Goal: Task Accomplishment & Management: Manage account settings

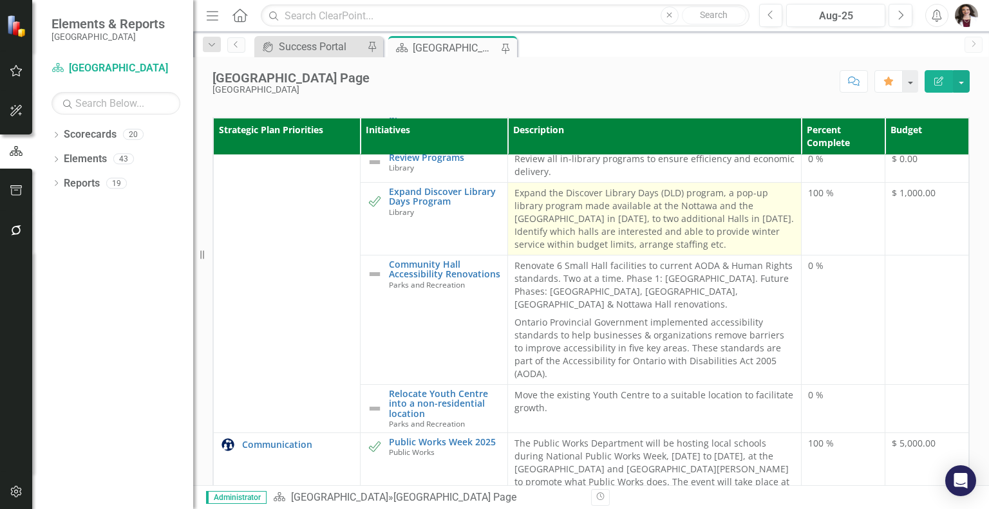
scroll to position [451, 0]
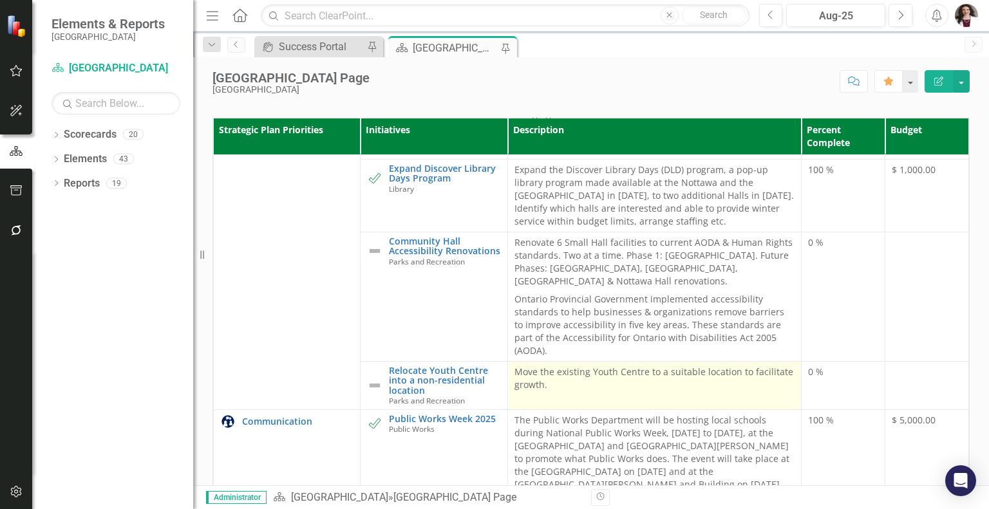
click at [559, 391] on p "Move the existing Youth Centre to a suitable location to facilitate growth." at bounding box center [654, 379] width 281 height 26
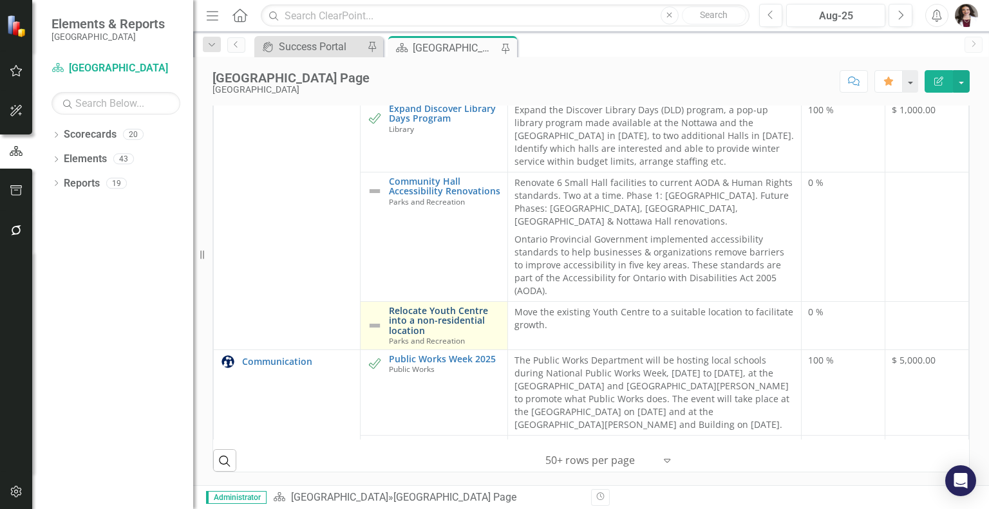
click at [427, 306] on link "Relocate Youth Centre into a non-residential location" at bounding box center [444, 321] width 111 height 30
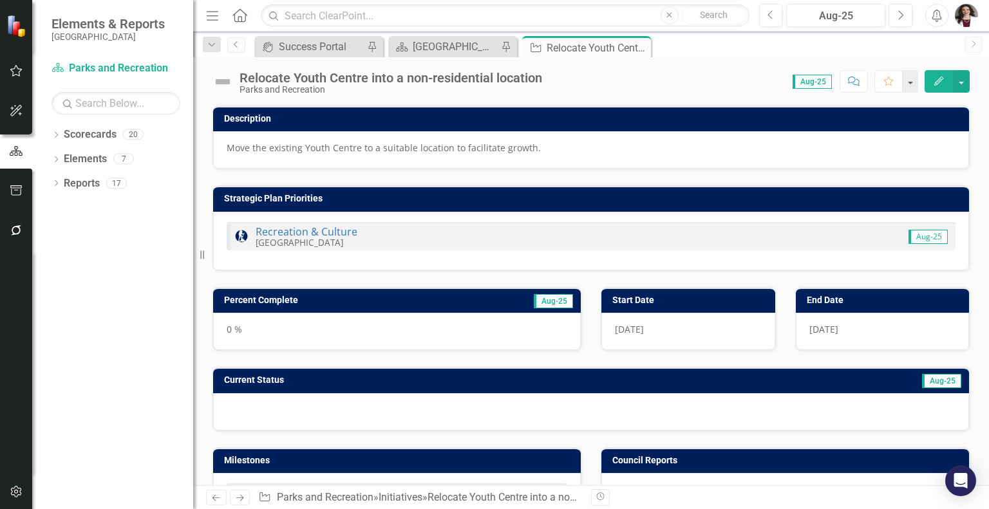
click at [236, 145] on p "Move the existing Youth Centre to a suitable location to facilitate growth." at bounding box center [591, 148] width 729 height 13
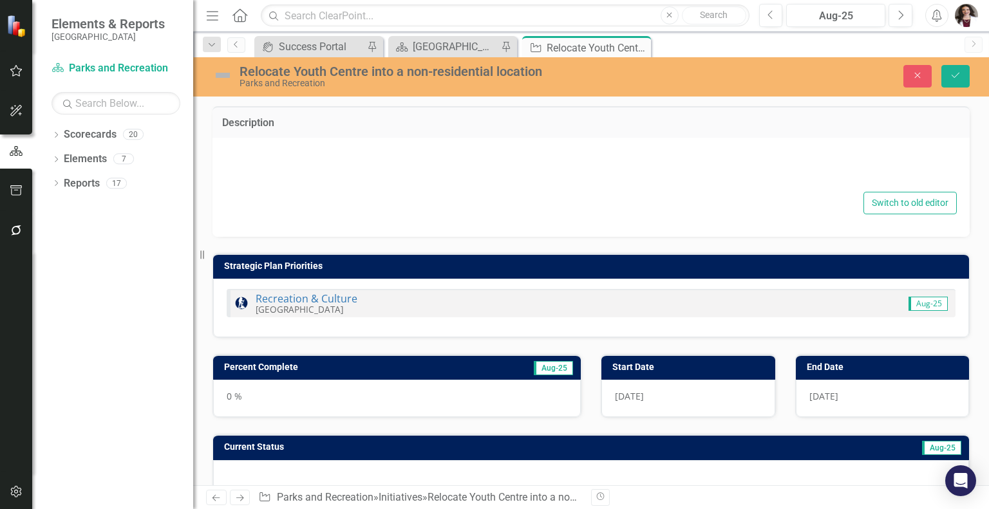
type textarea "<p>Move the existing Youth Centre to a suitable location to facilitate growth.<…"
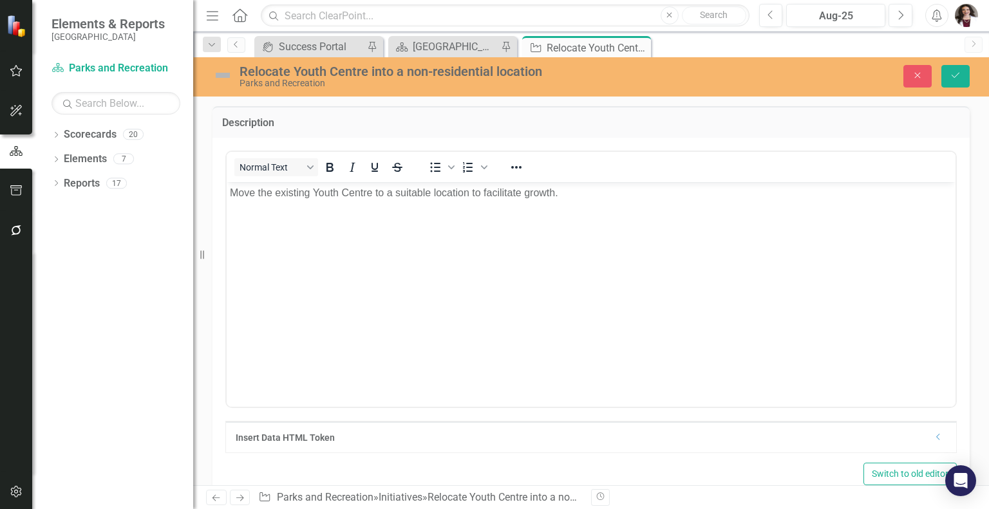
click at [270, 192] on p "Move the existing Youth Centre to a suitable location to facilitate growth." at bounding box center [591, 192] width 722 height 15
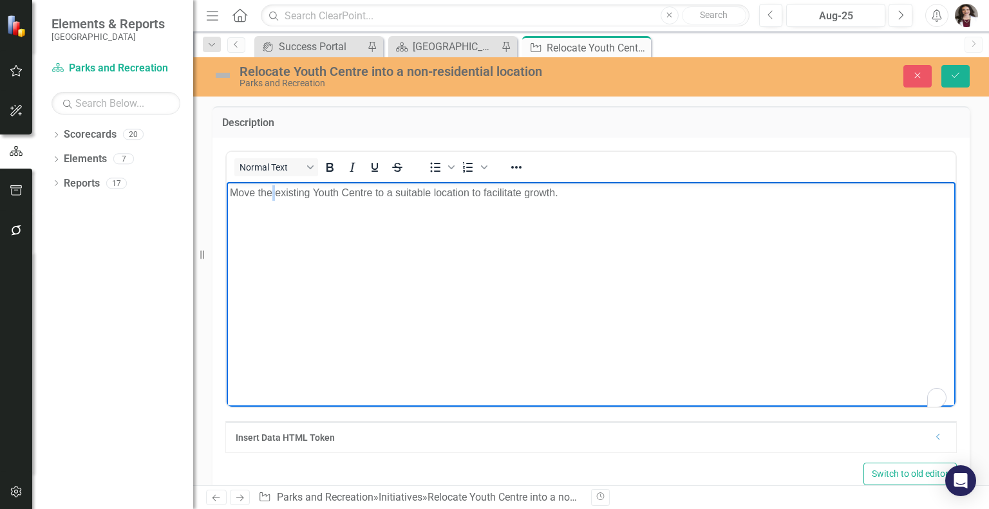
click at [270, 192] on p "Move the existing Youth Centre to a suitable location to facilitate growth." at bounding box center [591, 192] width 722 height 15
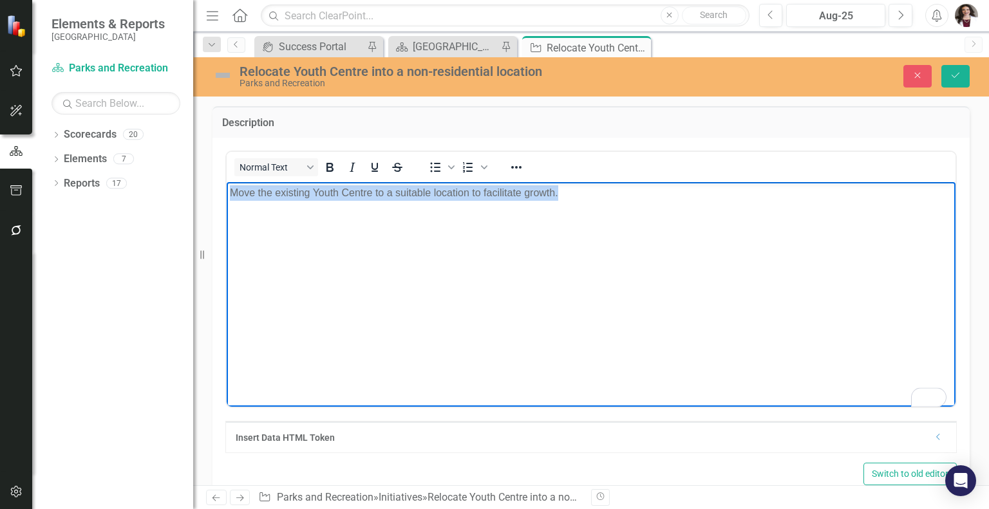
copy p "Move the existing Youth Centre to a suitable location to facilitate growth."
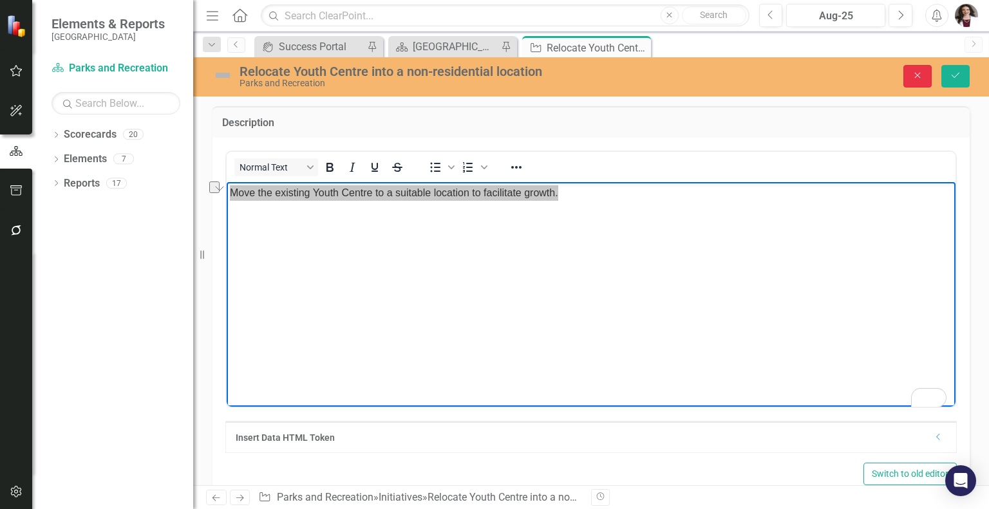
click at [917, 80] on button "Close" at bounding box center [917, 76] width 28 height 23
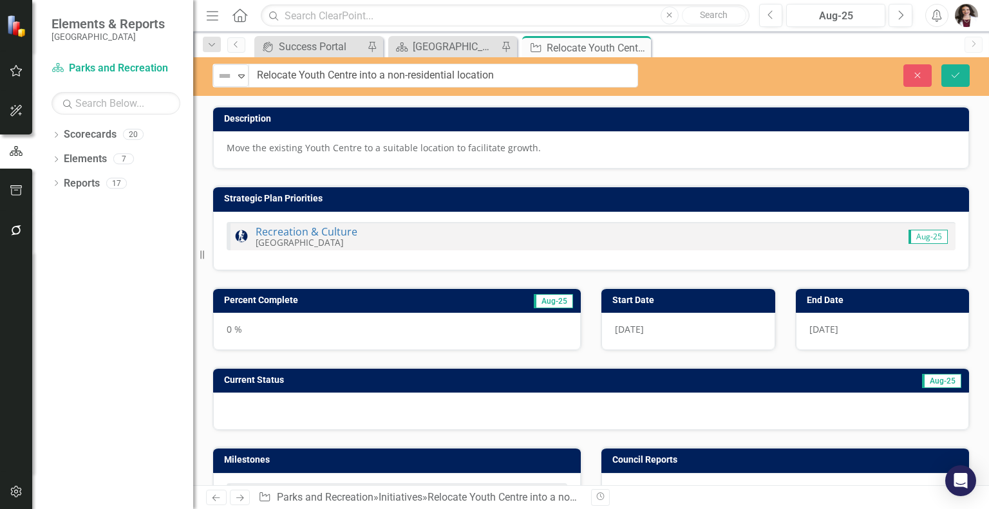
drag, startPoint x: 407, startPoint y: 77, endPoint x: 511, endPoint y: 80, distance: 104.3
drag, startPoint x: 391, startPoint y: 75, endPoint x: 457, endPoint y: 67, distance: 66.8
click at [457, 67] on input "Relocate Youth Centre into a non-residential location" at bounding box center [443, 76] width 389 height 24
click at [915, 71] on icon "Close" at bounding box center [918, 75] width 12 height 9
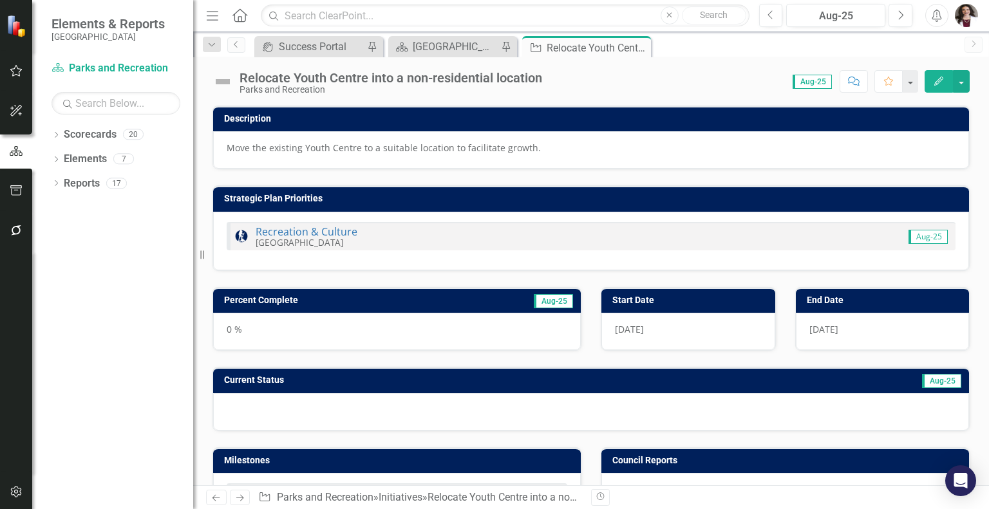
drag, startPoint x: 639, startPoint y: 46, endPoint x: 623, endPoint y: 2, distance: 46.6
click at [0, 0] on icon "Close" at bounding box center [0, 0] width 0 height 0
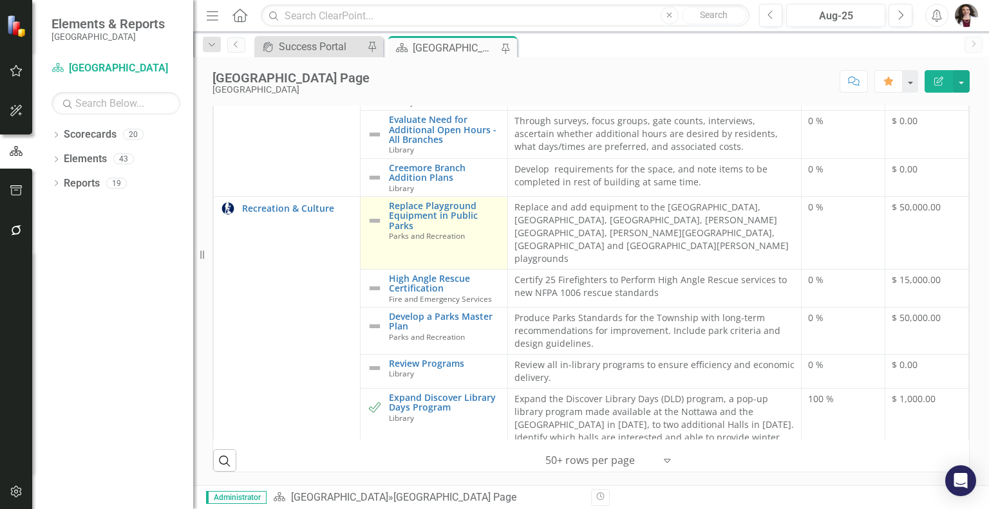
scroll to position [193, 0]
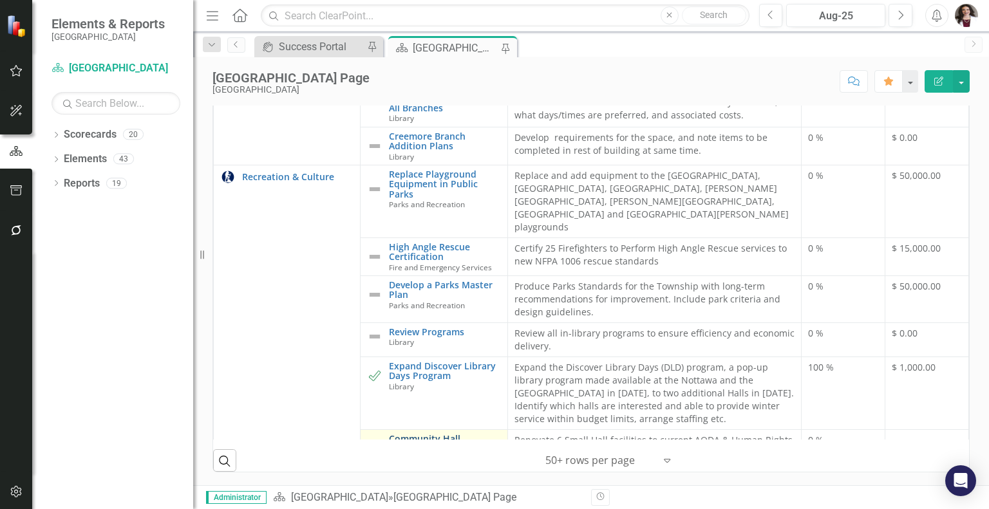
click at [412, 434] on link "Community Hall Accessibility Renovations" at bounding box center [444, 444] width 111 height 20
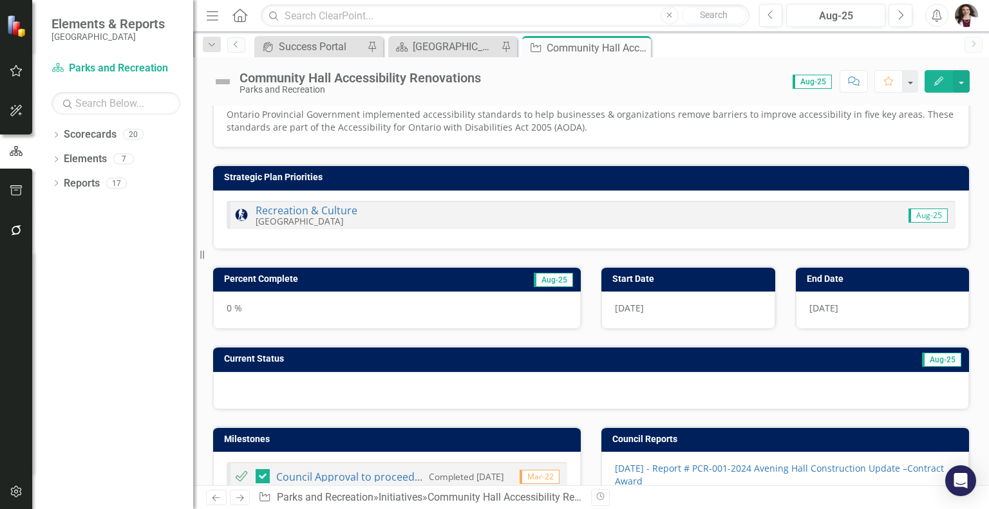
scroll to position [64, 0]
click at [771, 5] on button "Previous" at bounding box center [771, 15] width 24 height 23
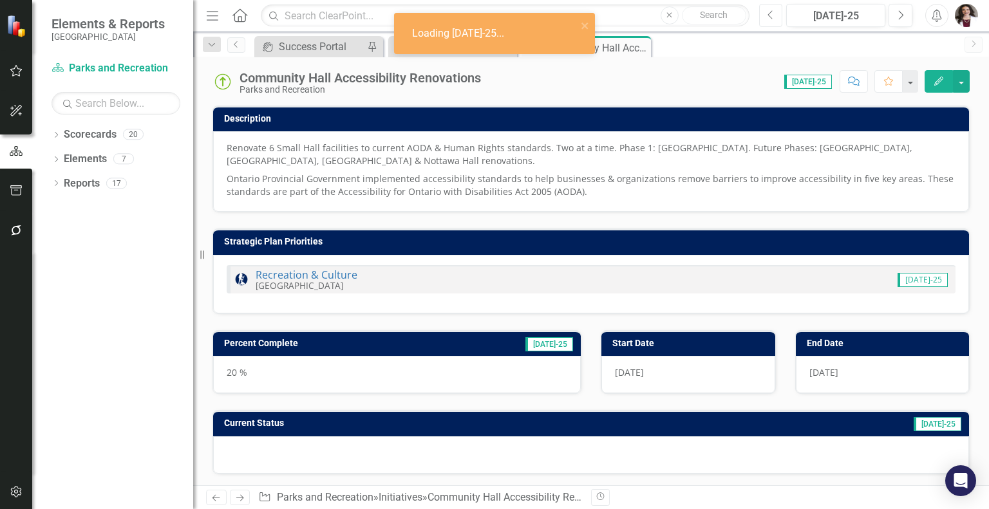
checkbox input "true"
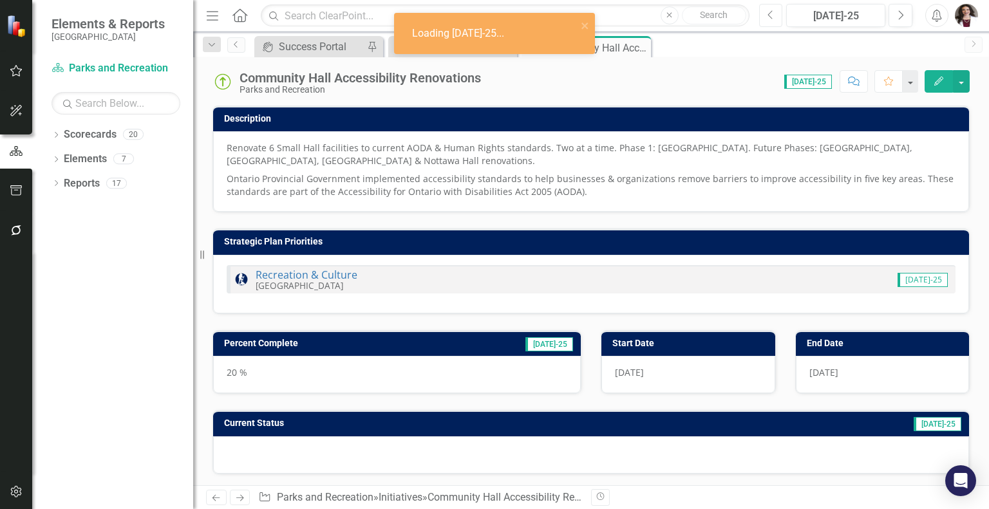
checkbox input "true"
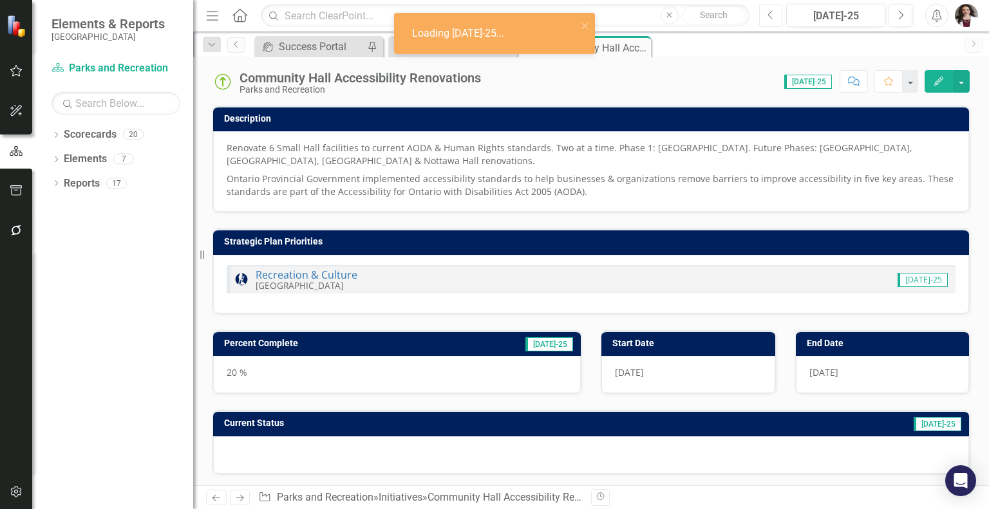
checkbox input "true"
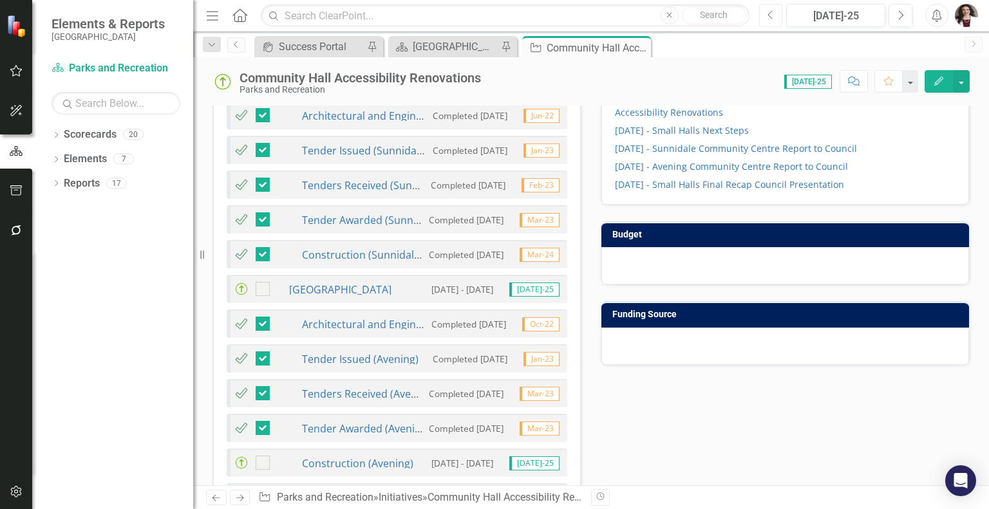
scroll to position [515, 0]
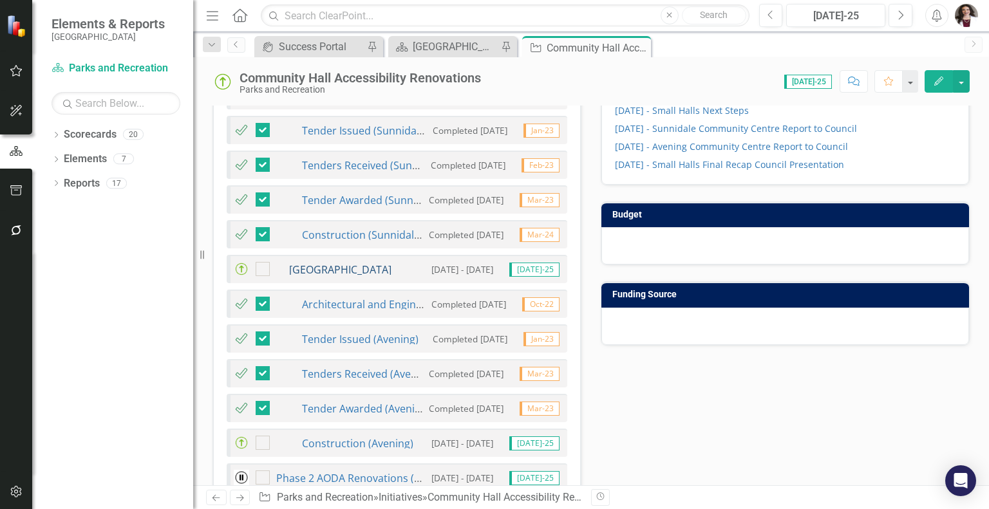
click at [370, 268] on link "[GEOGRAPHIC_DATA]" at bounding box center [340, 270] width 102 height 14
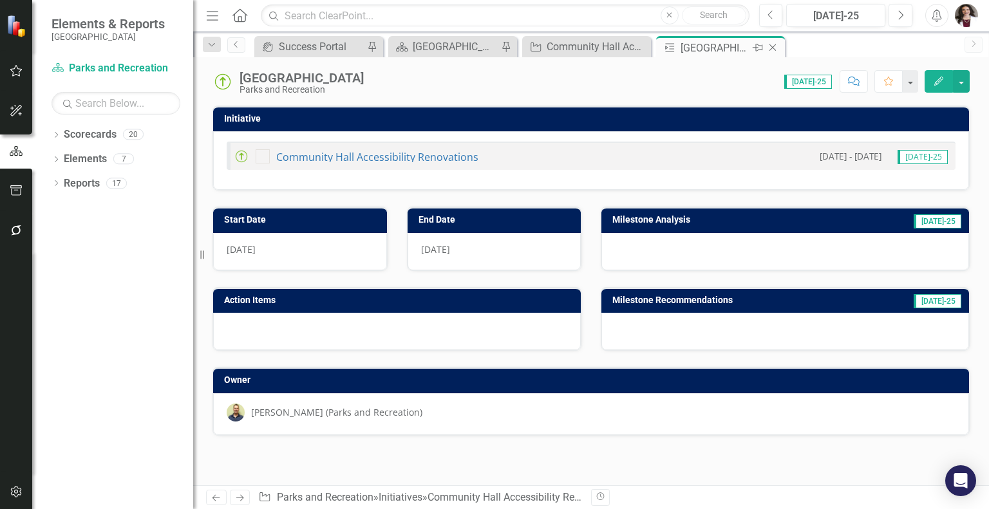
click at [773, 42] on icon "Close" at bounding box center [772, 47] width 13 height 10
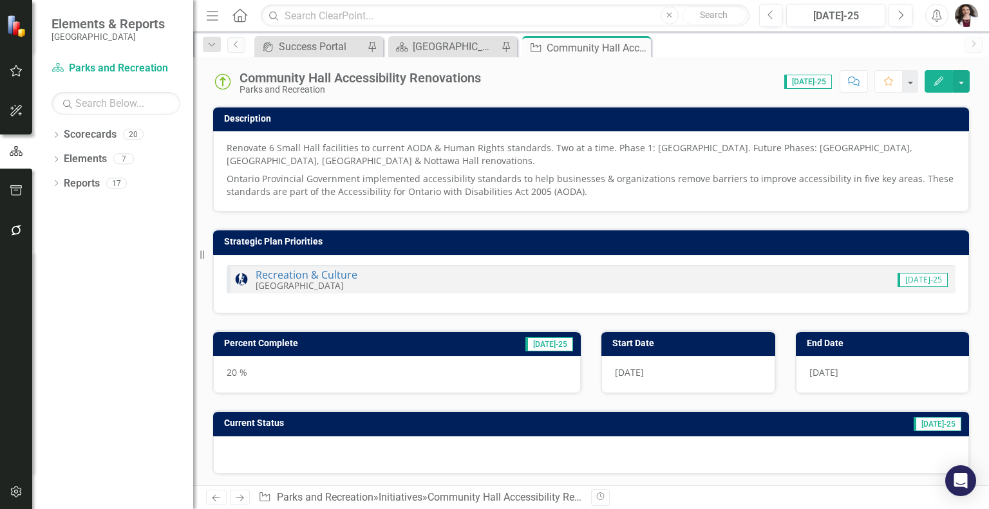
click at [270, 146] on p "Renovate 6 Small Hall facilities to current AODA & Human Rights standards. Two …" at bounding box center [591, 156] width 729 height 28
click at [237, 146] on p "Renovate 6 Small Hall facilities to current AODA & Human Rights standards. Two …" at bounding box center [591, 156] width 729 height 28
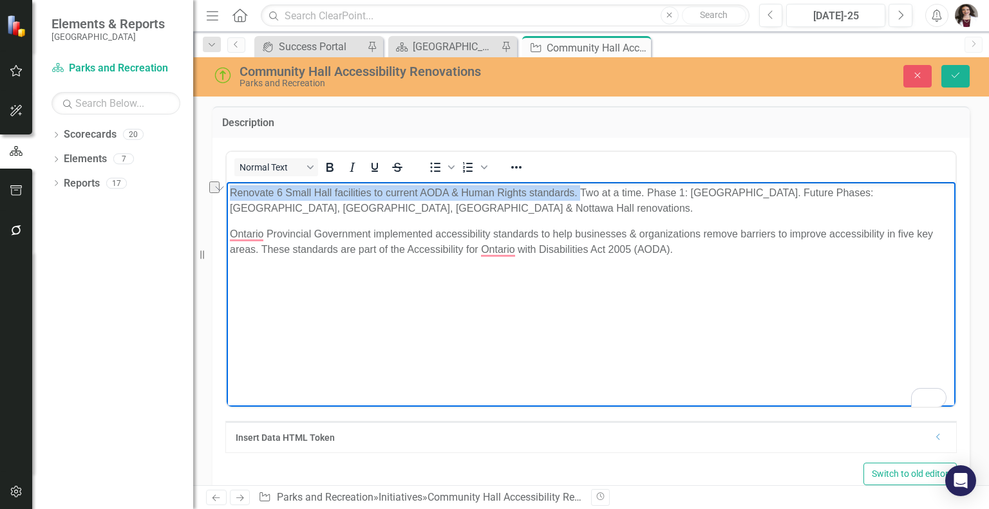
drag, startPoint x: 230, startPoint y: 191, endPoint x: 580, endPoint y: 189, distance: 349.6
click at [580, 189] on p "Renovate 6 Small Hall facilities to current AODA & Human Rights standards. Two …" at bounding box center [591, 200] width 722 height 31
copy p "Renovate 6 Small Hall facilities to current AODA & Human Rights standards."
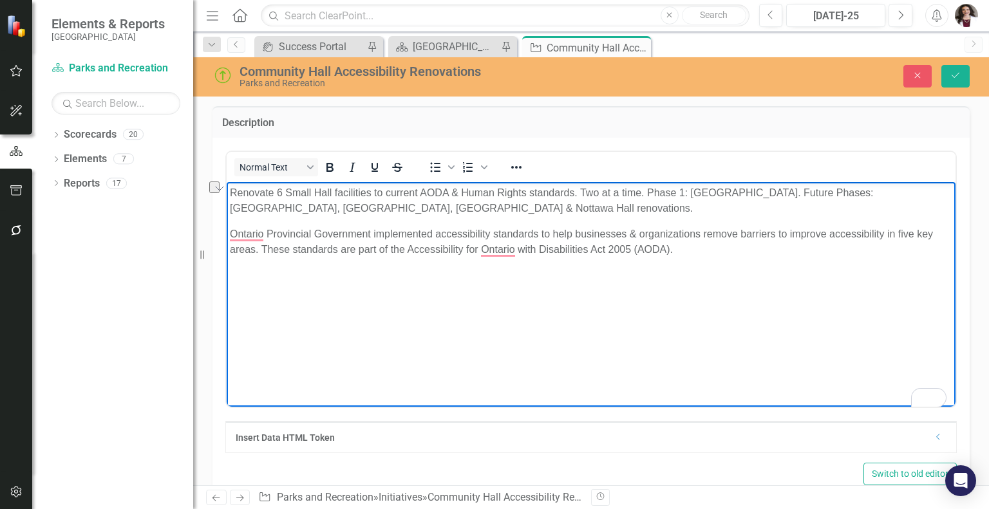
click at [359, 254] on p "Ontario Provincial Government implemented accessibility standards to help busin…" at bounding box center [591, 241] width 722 height 31
drag, startPoint x: 408, startPoint y: 250, endPoint x: 604, endPoint y: 249, distance: 196.3
click at [604, 249] on p "Ontario Provincial Government implemented accessibility standards to help busin…" at bounding box center [591, 241] width 722 height 31
copy p "Accessibility for [GEOGRAPHIC_DATA] with Disabilities Act"
drag, startPoint x: 919, startPoint y: 74, endPoint x: 844, endPoint y: 40, distance: 82.7
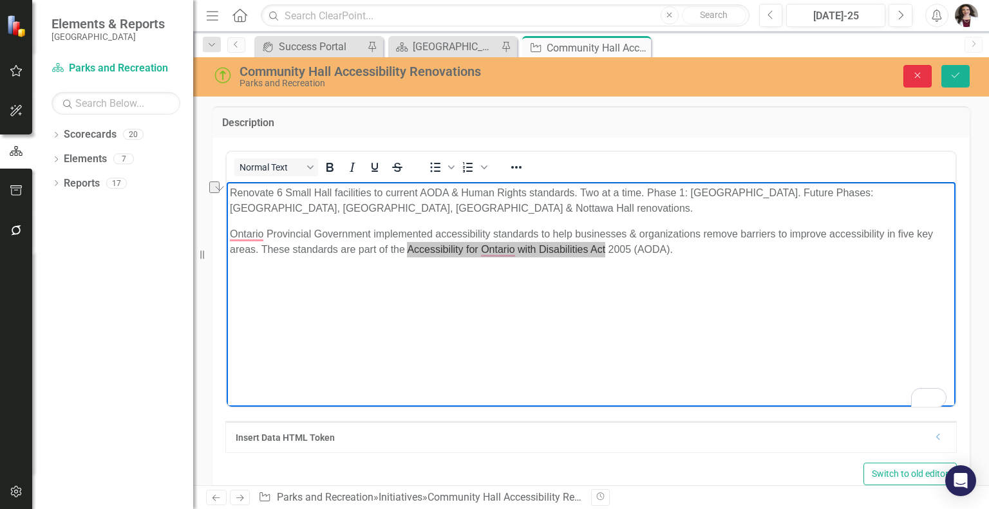
click at [919, 75] on icon "Close" at bounding box center [918, 75] width 12 height 9
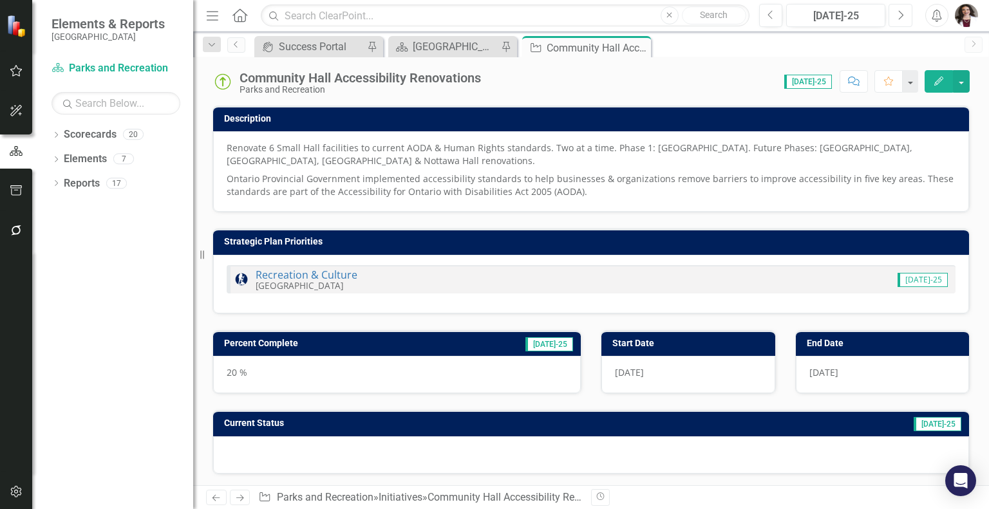
click at [904, 17] on icon "Next" at bounding box center [900, 16] width 7 height 12
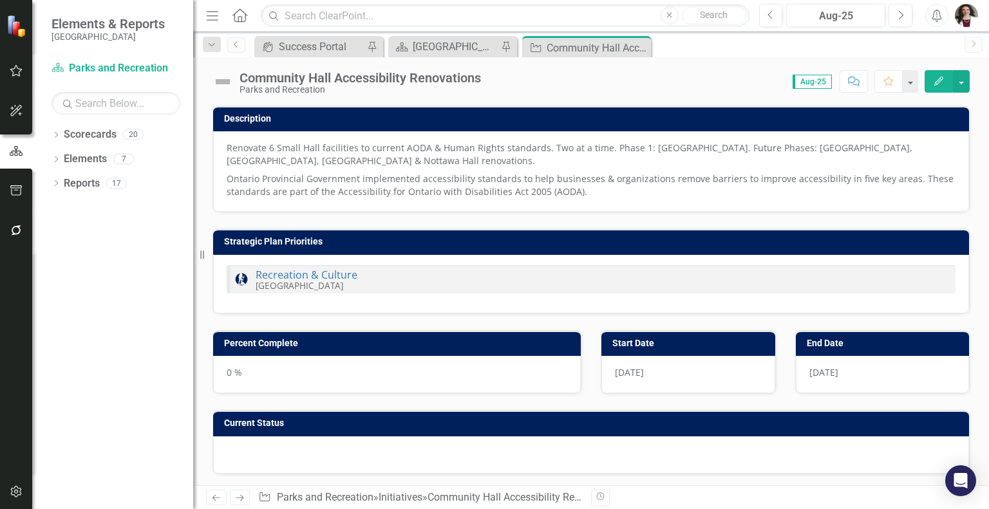
checkbox input "true"
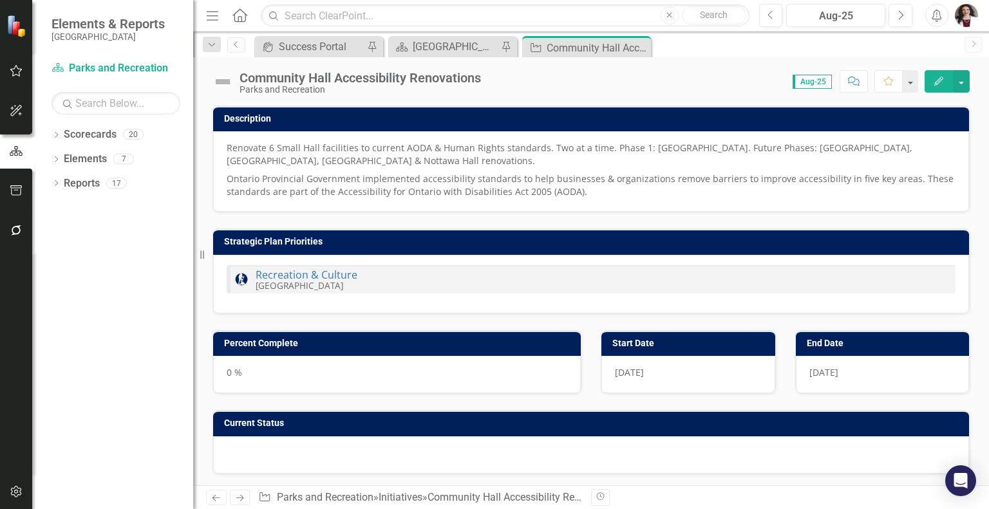
checkbox input "true"
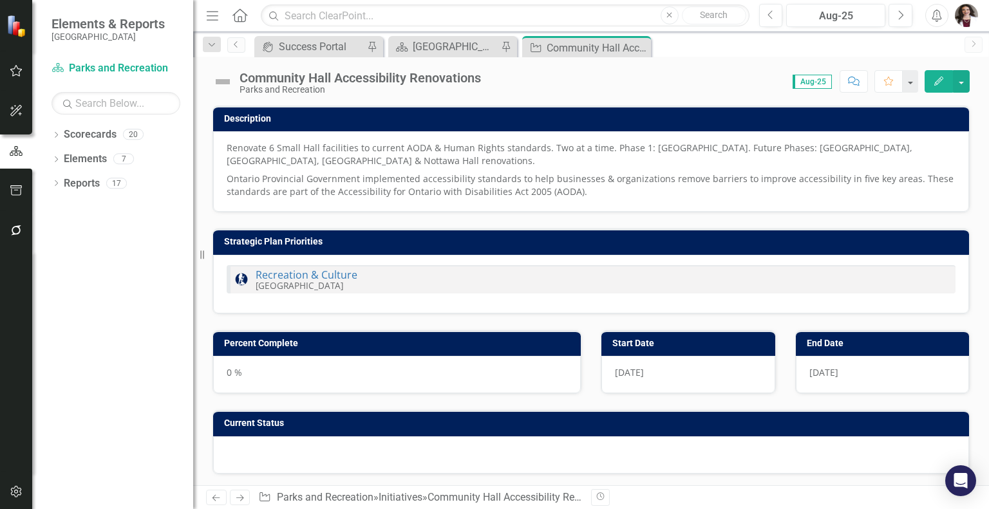
checkbox input "true"
click at [234, 14] on icon at bounding box center [239, 15] width 15 height 14
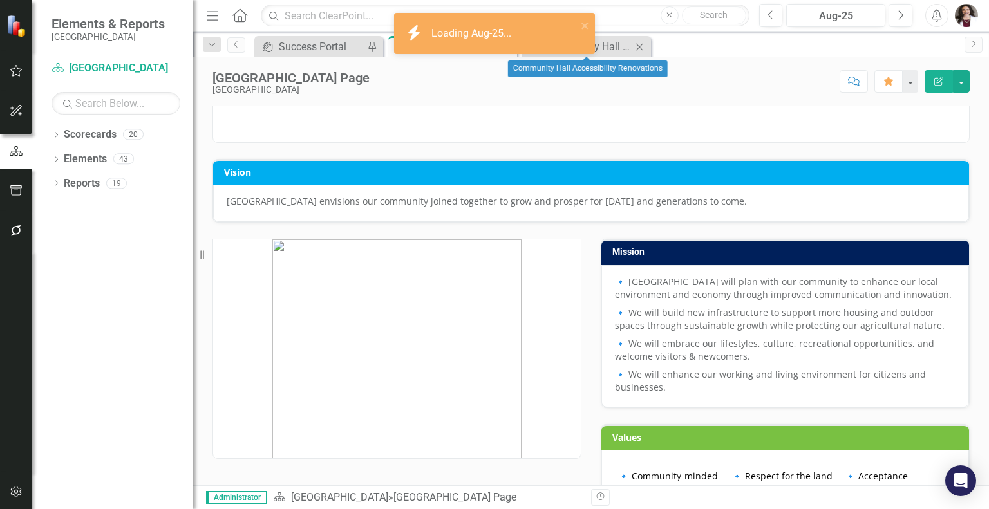
click at [643, 43] on icon "Close" at bounding box center [639, 47] width 13 height 10
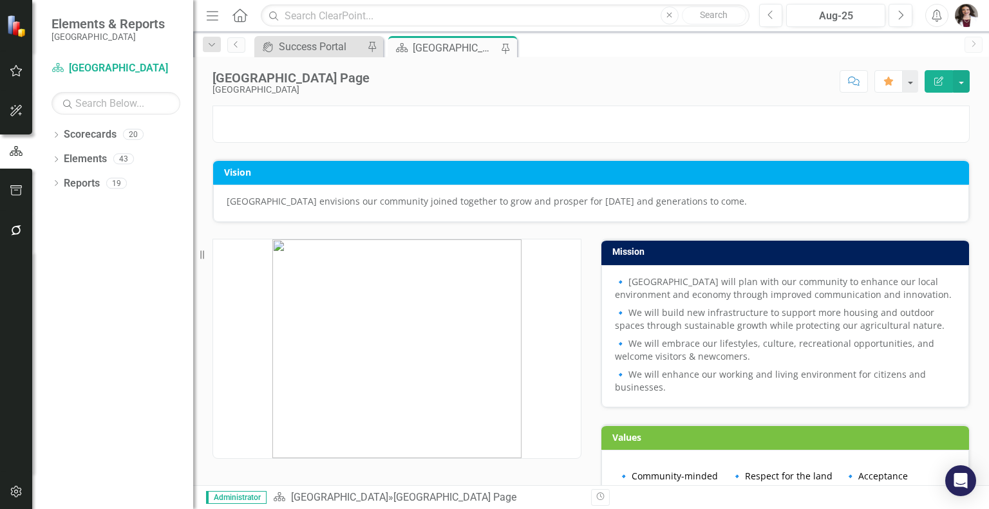
click at [968, 14] on img "button" at bounding box center [966, 15] width 23 height 23
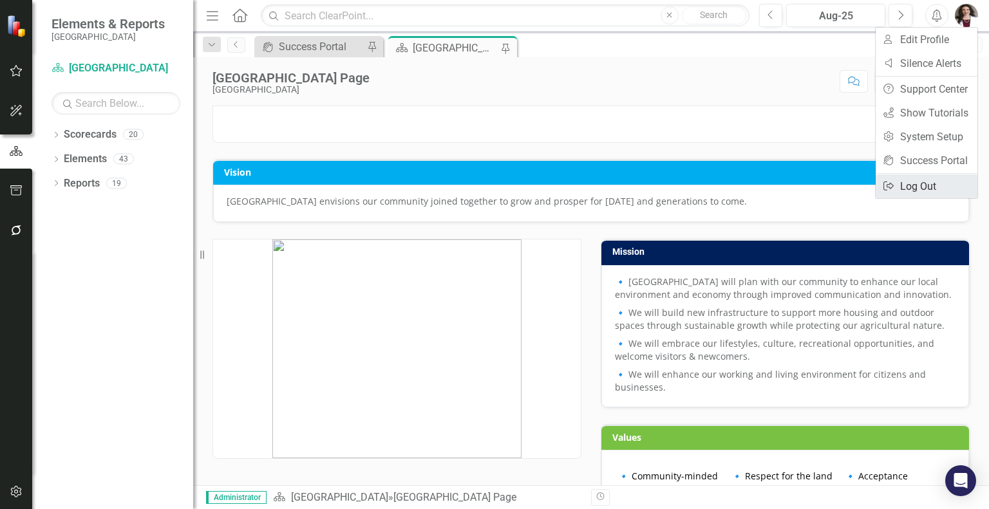
click at [909, 185] on link "Logout Log Out" at bounding box center [927, 186] width 102 height 24
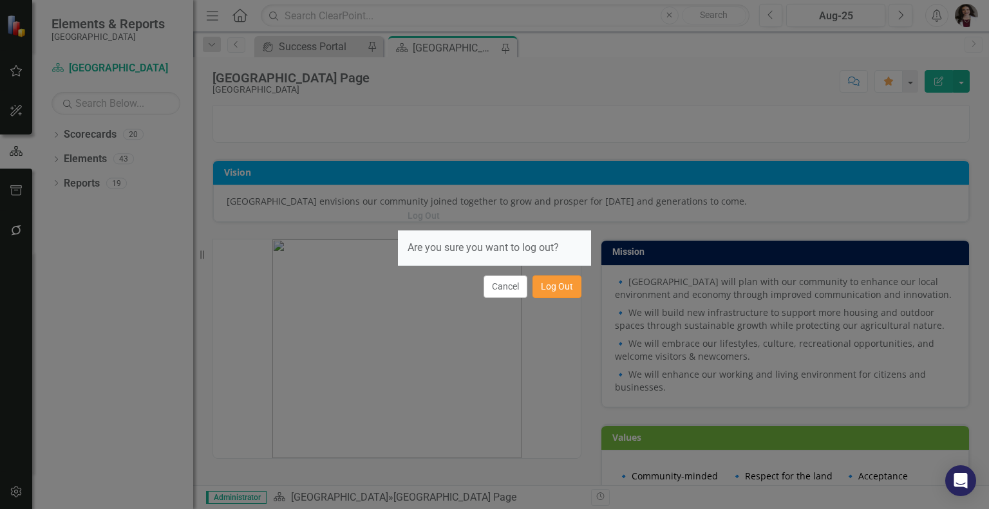
click at [552, 279] on button "Log Out" at bounding box center [556, 287] width 49 height 23
